Goal: Use online tool/utility: Utilize a website feature to perform a specific function

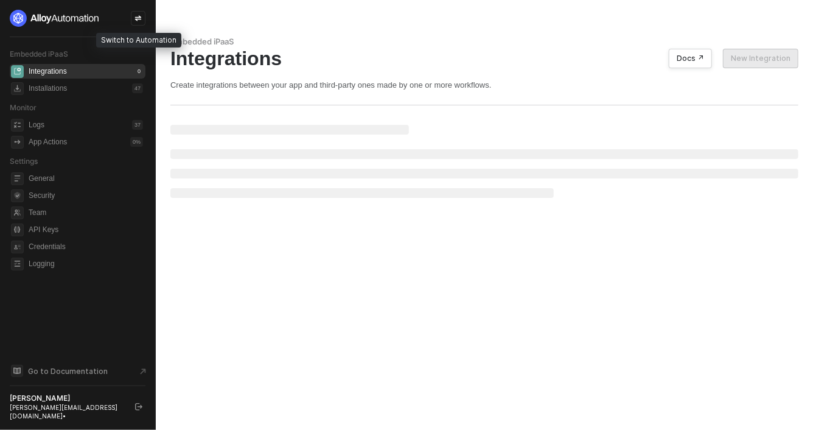
click at [139, 18] on icon "icon-swap" at bounding box center [137, 18] width 7 height 7
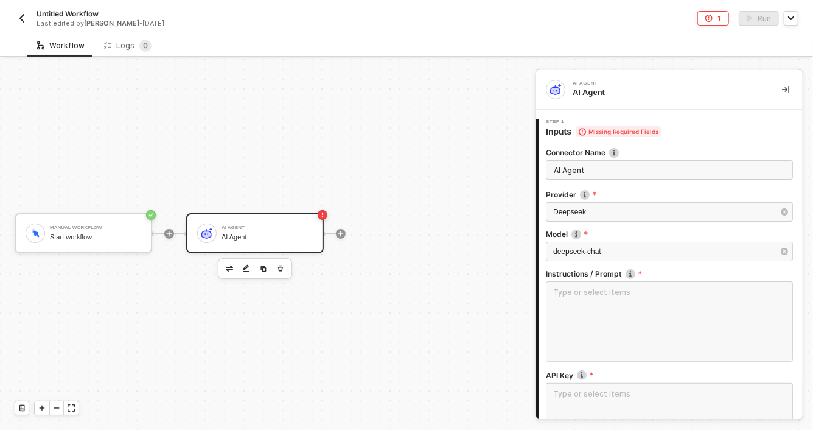
scroll to position [160, 0]
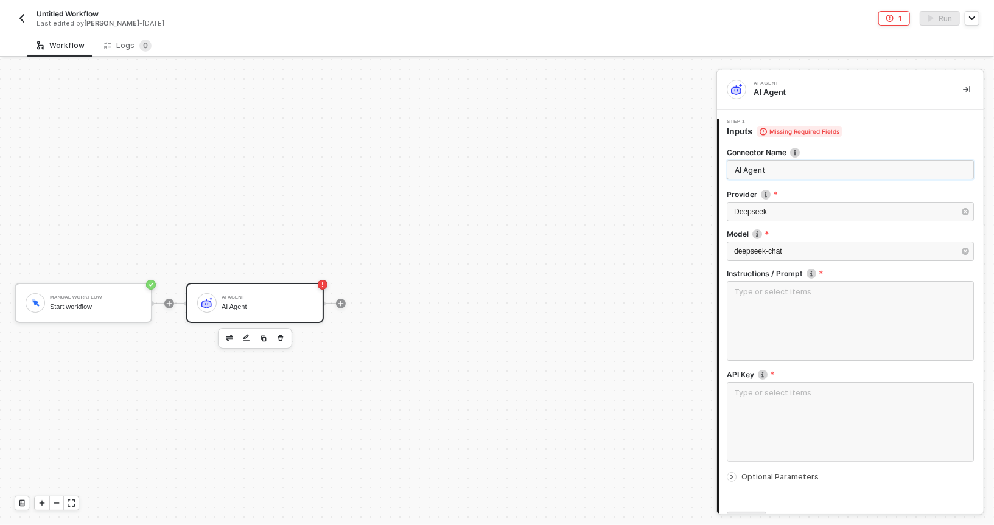
scroll to position [23, 0]
